Goal: Obtain resource: Obtain resource

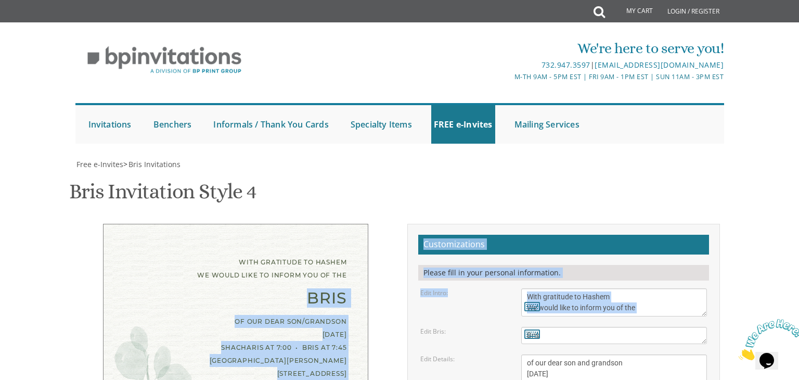
drag, startPoint x: 265, startPoint y: 123, endPoint x: 431, endPoint y: 145, distance: 167.3
